Goal: Transaction & Acquisition: Purchase product/service

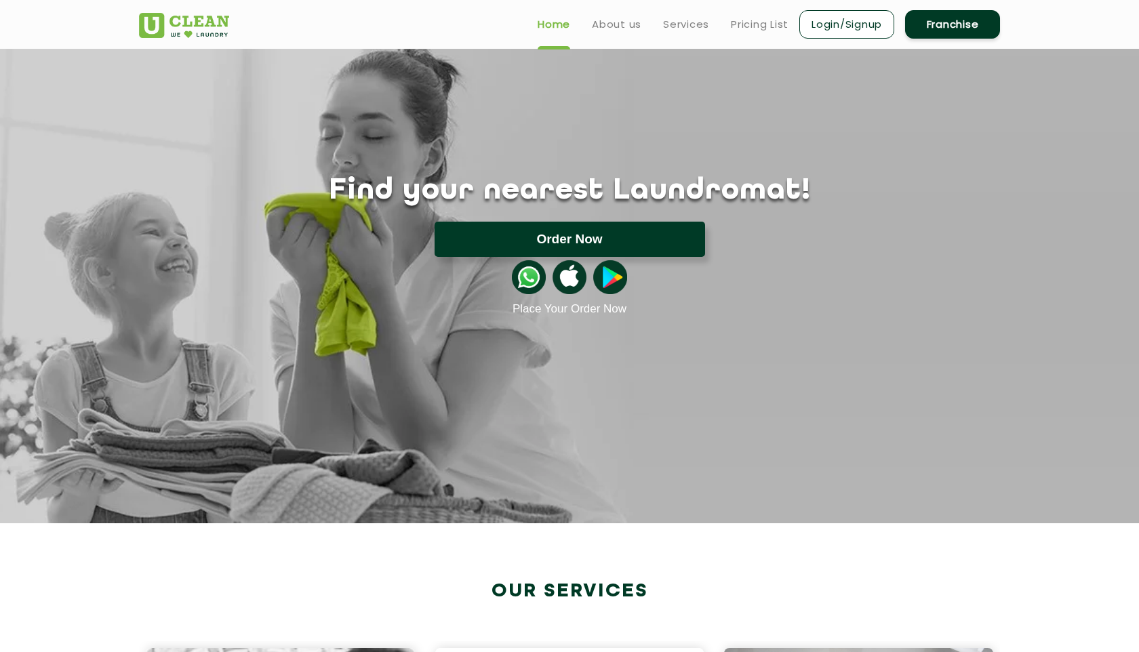
click at [559, 230] on button "Order Now" at bounding box center [570, 239] width 270 height 35
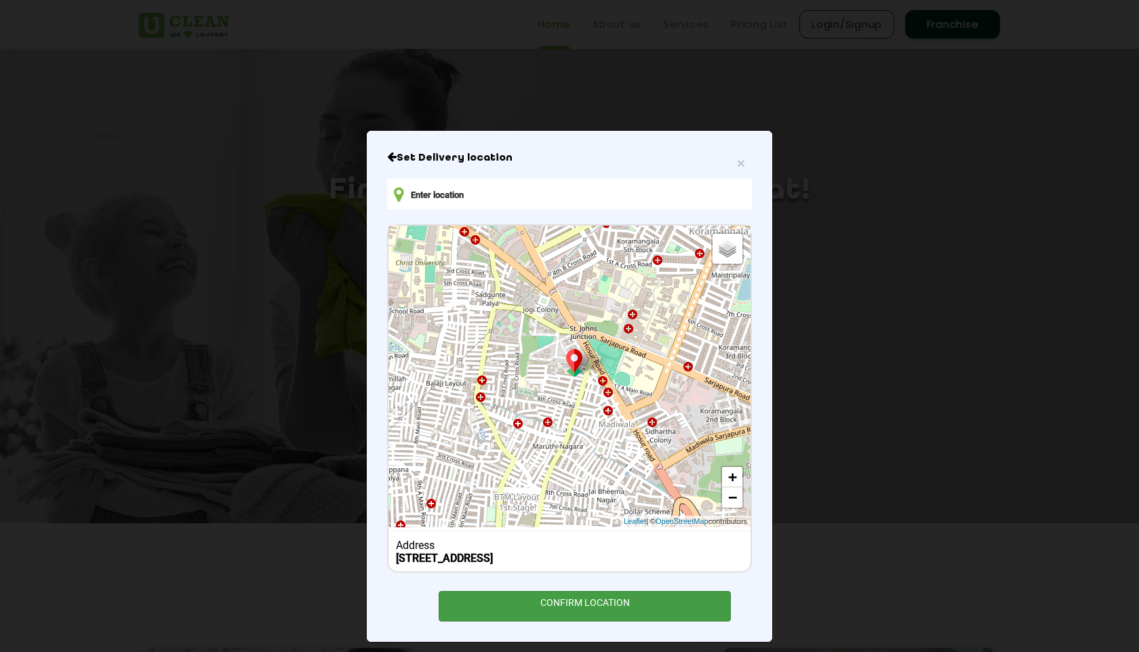
click at [551, 604] on div "CONFIRM LOCATION" at bounding box center [585, 606] width 292 height 31
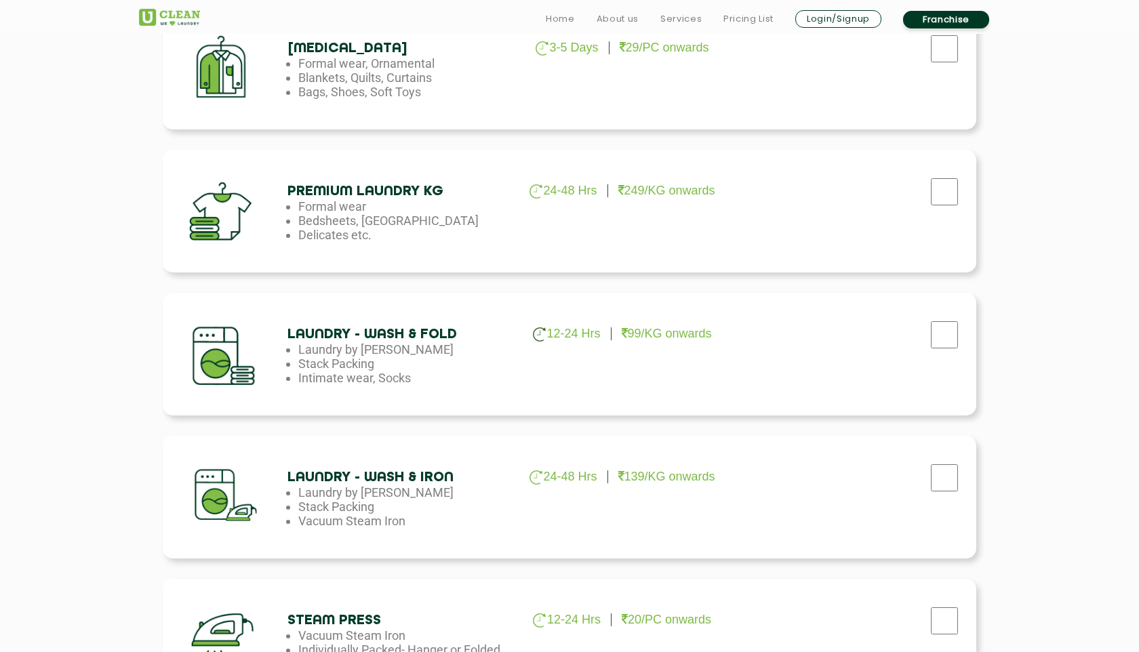
scroll to position [531, 0]
click at [957, 62] on input "checkbox" at bounding box center [944, 48] width 34 height 27
checkbox input "true"
click at [952, 62] on input "checkbox" at bounding box center [944, 48] width 34 height 27
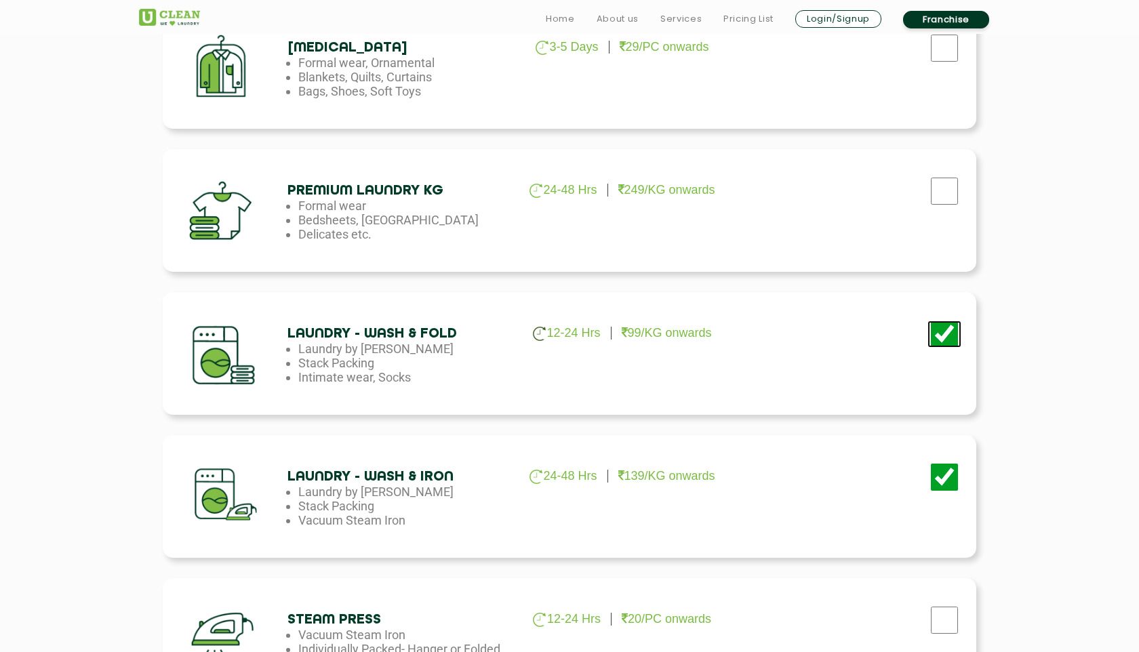
checkbox input "false"
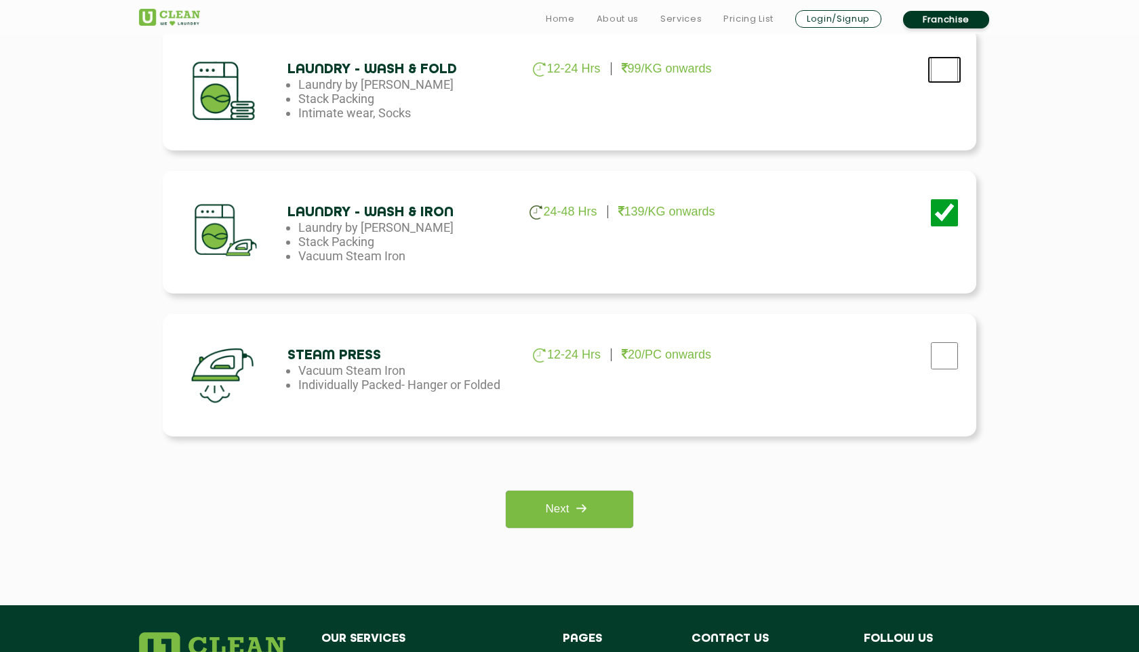
scroll to position [801, 0]
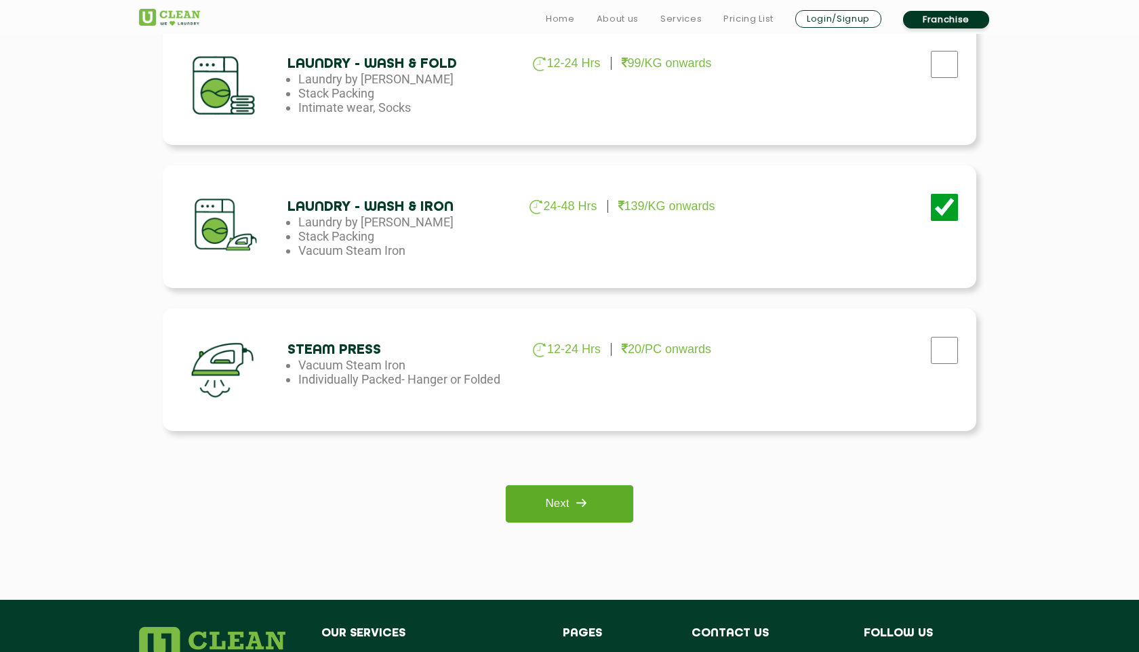
click at [596, 508] on link "Next" at bounding box center [569, 503] width 127 height 37
